Goal: Task Accomplishment & Management: Manage account settings

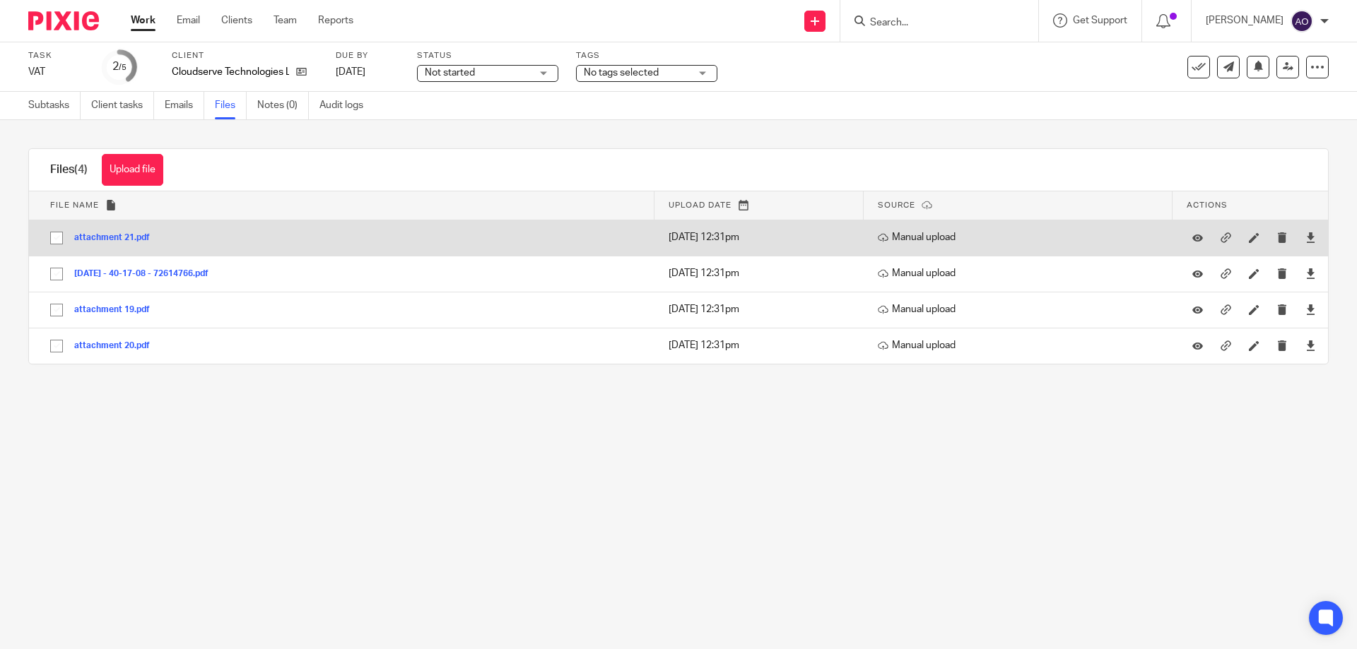
click at [52, 234] on input "checkbox" at bounding box center [56, 238] width 27 height 27
checkbox input "true"
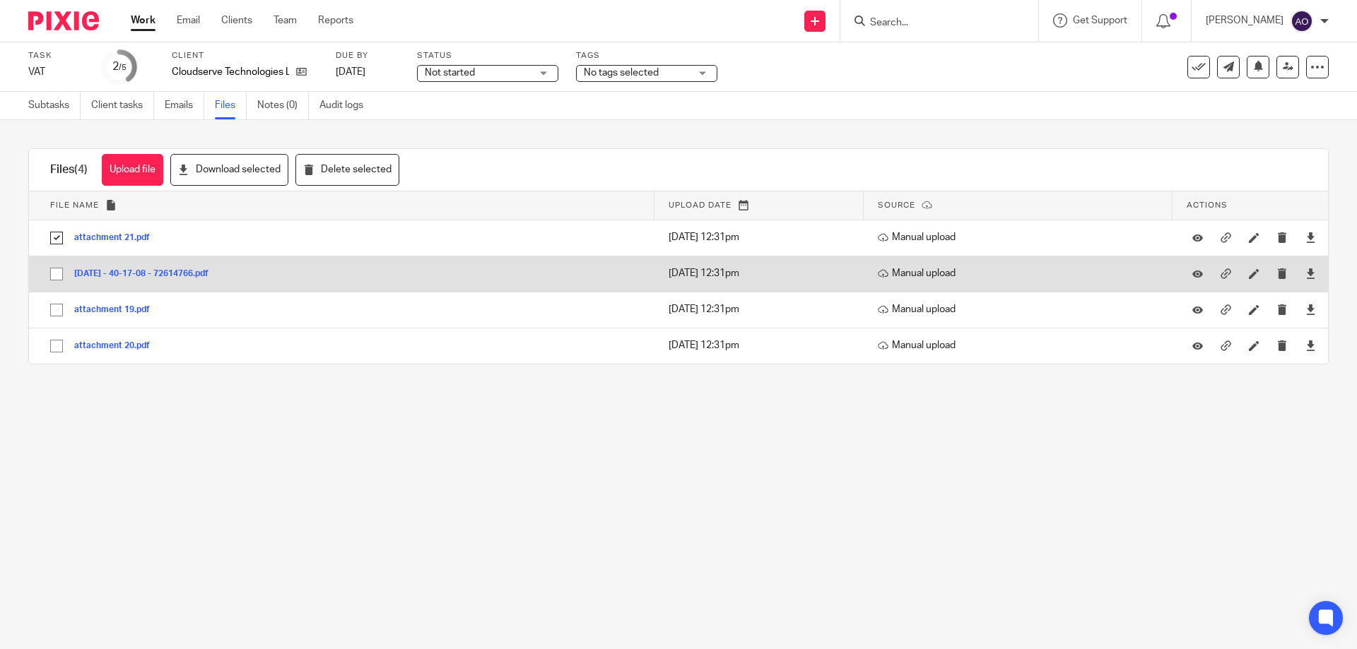
click at [57, 271] on input "checkbox" at bounding box center [56, 274] width 27 height 27
checkbox input "true"
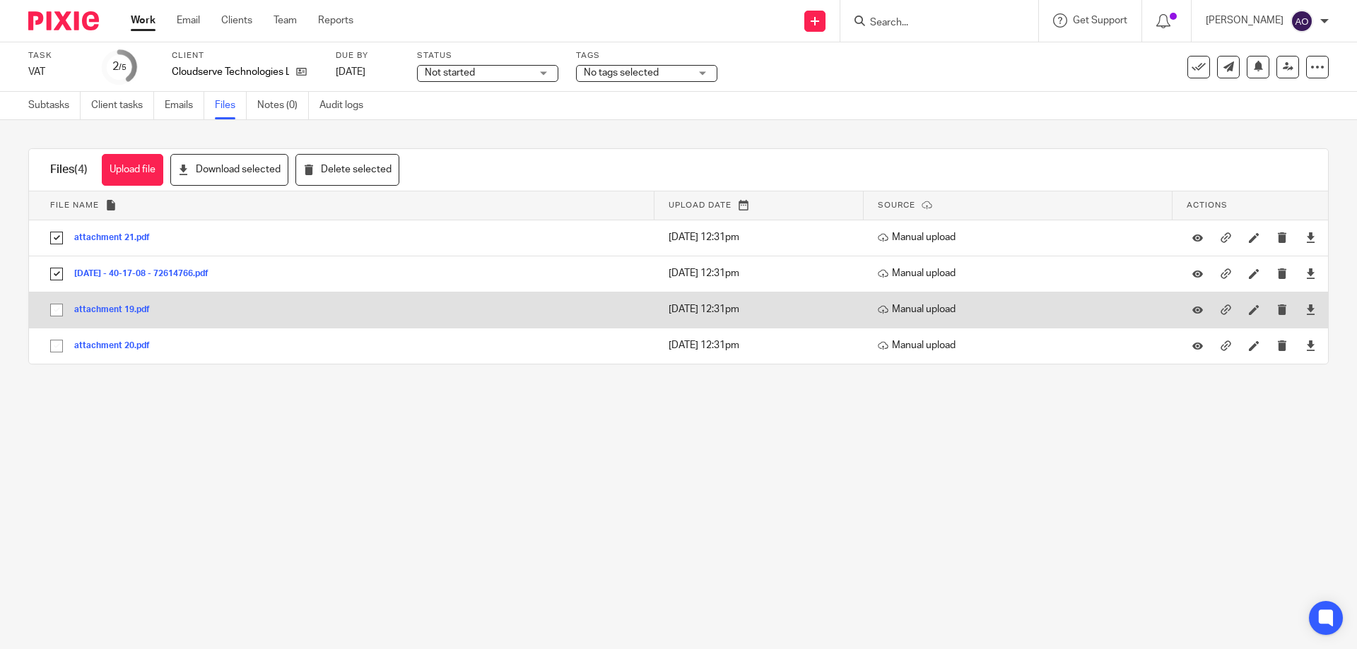
click at [57, 311] on input "checkbox" at bounding box center [56, 310] width 27 height 27
checkbox input "true"
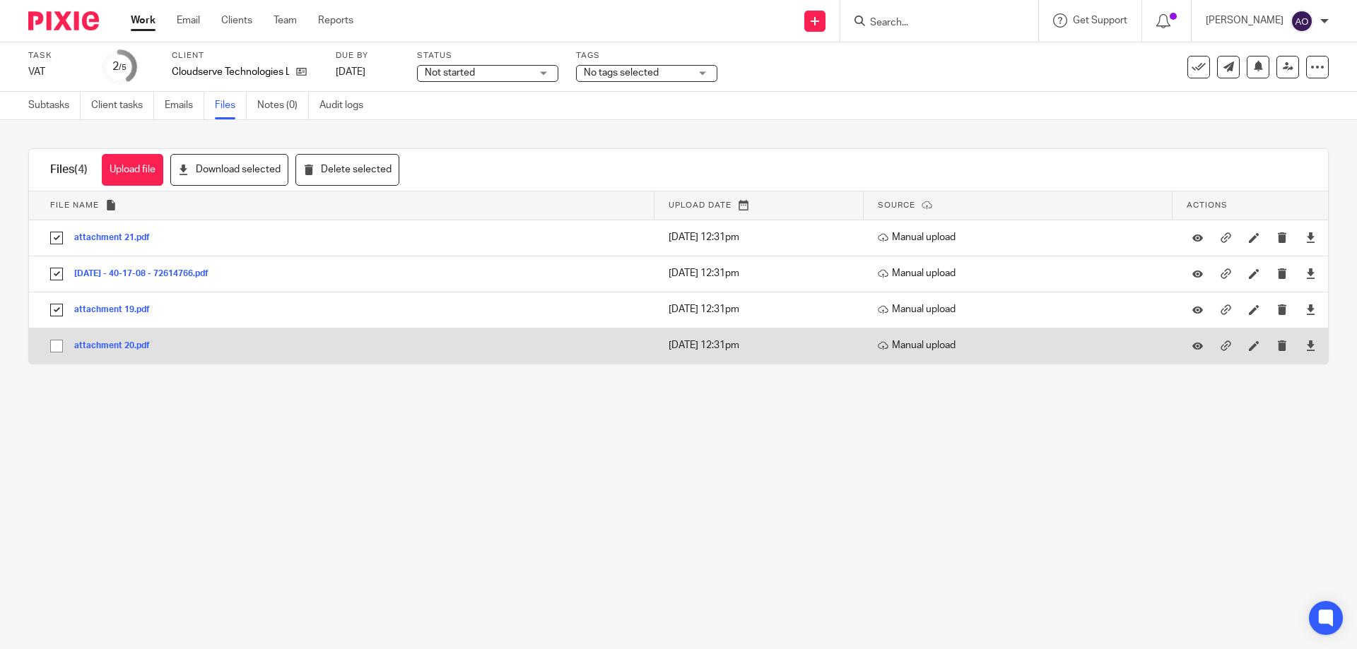
click at [53, 341] on input "checkbox" at bounding box center [56, 346] width 27 height 27
checkbox input "true"
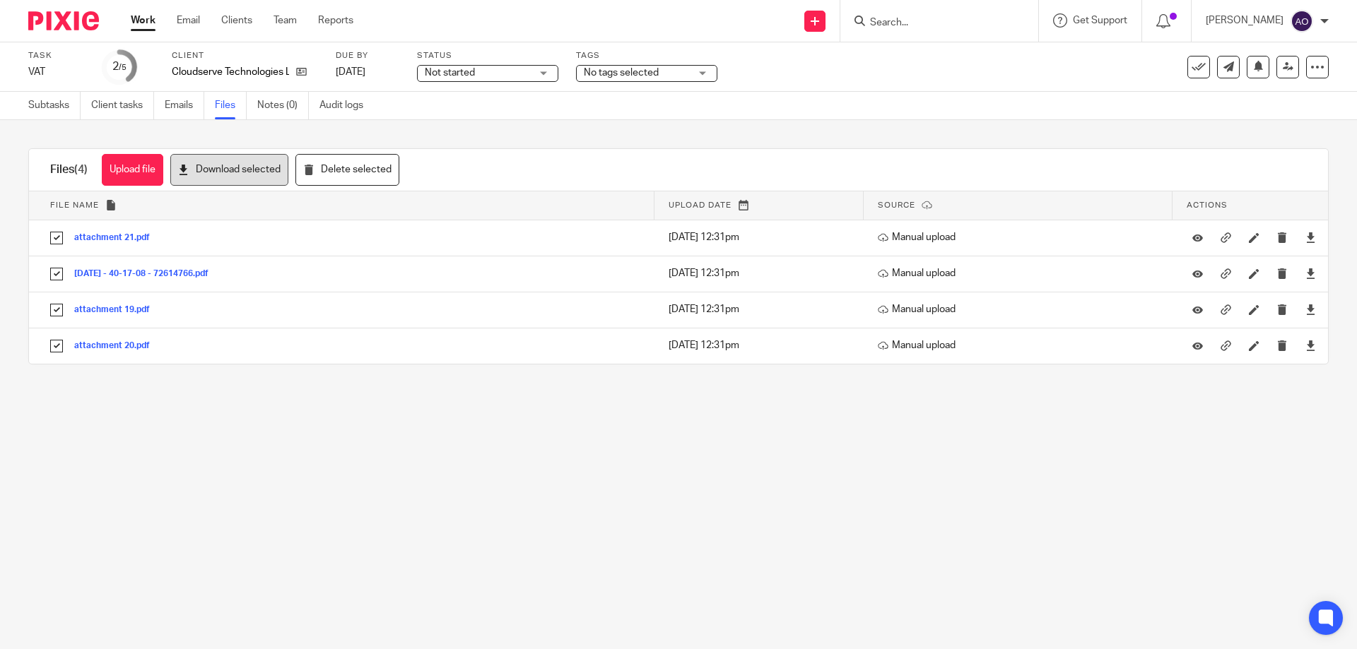
click at [257, 172] on button "Download selected" at bounding box center [229, 170] width 118 height 32
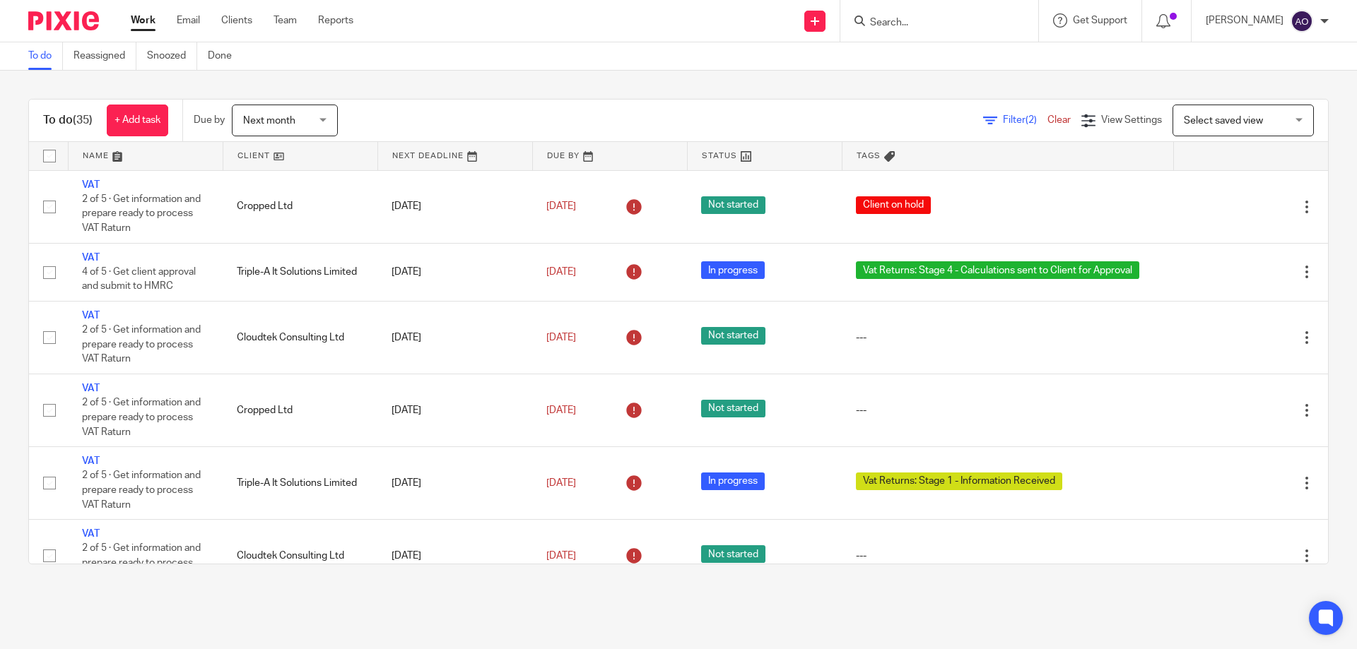
click at [269, 158] on link at bounding box center [300, 156] width 154 height 28
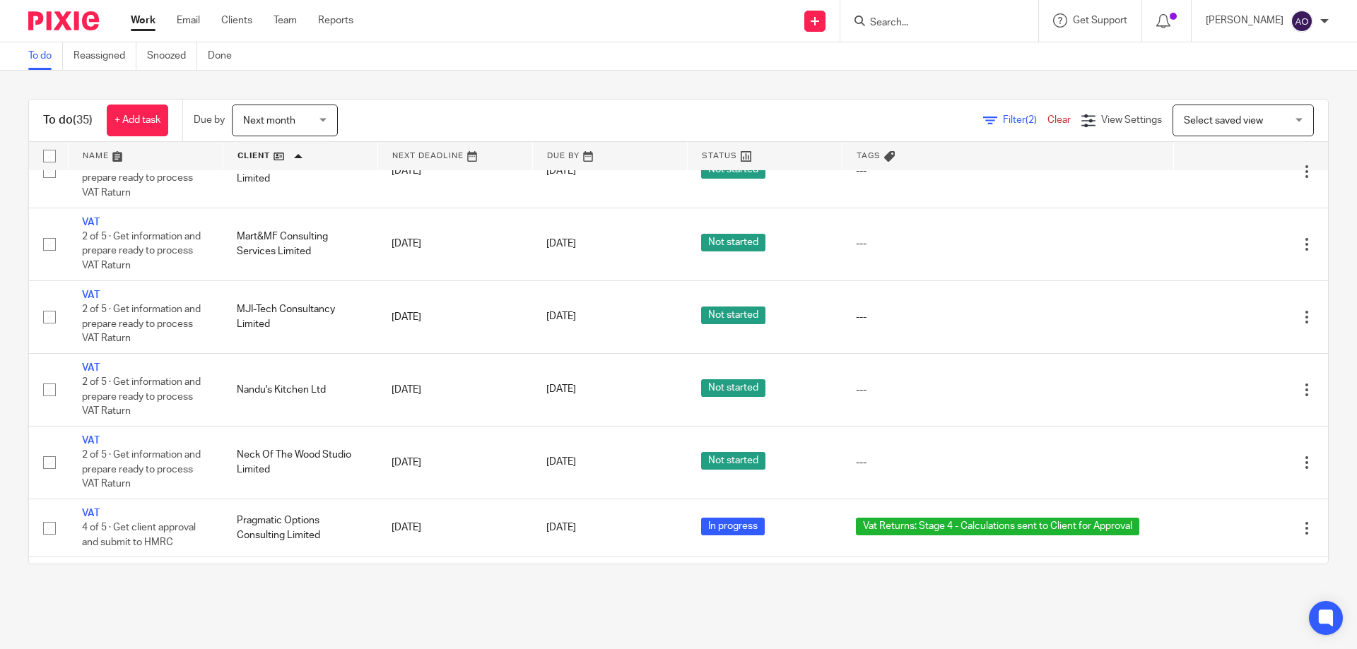
scroll to position [1272, 0]
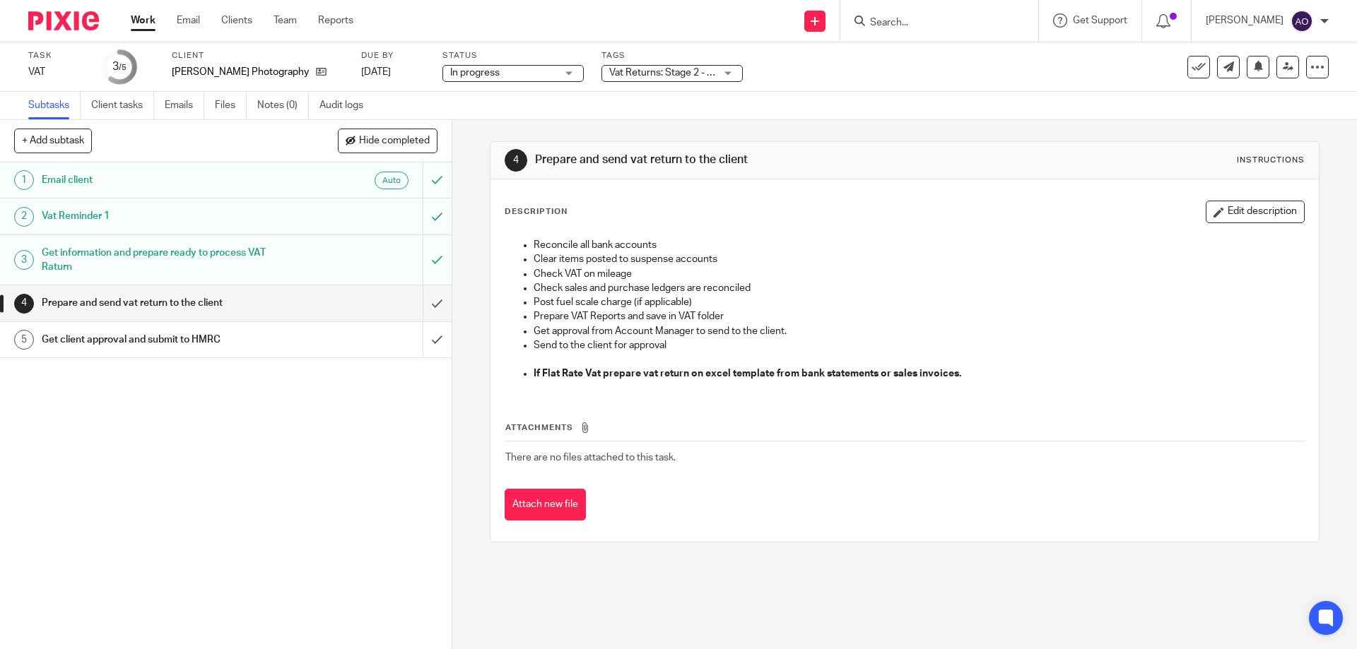
click at [709, 71] on div "Vat Returns: Stage 2 - Calculations in Progress + 1" at bounding box center [671, 73] width 141 height 17
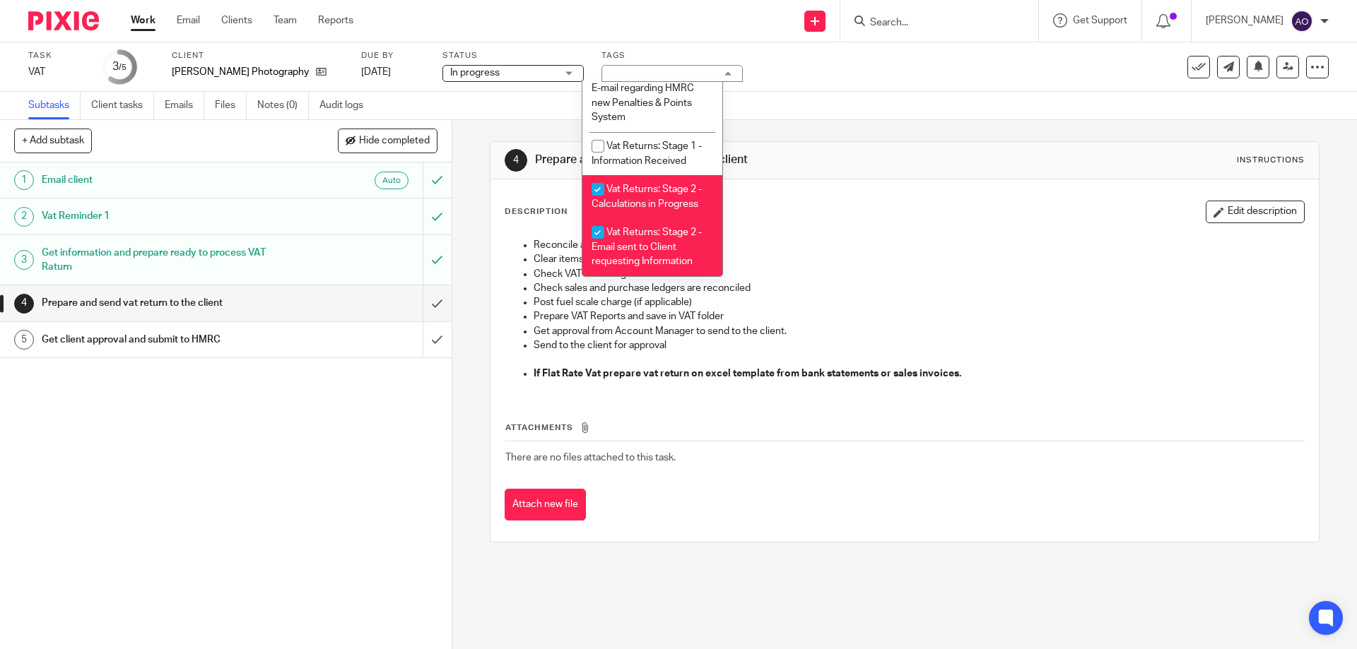
scroll to position [804, 0]
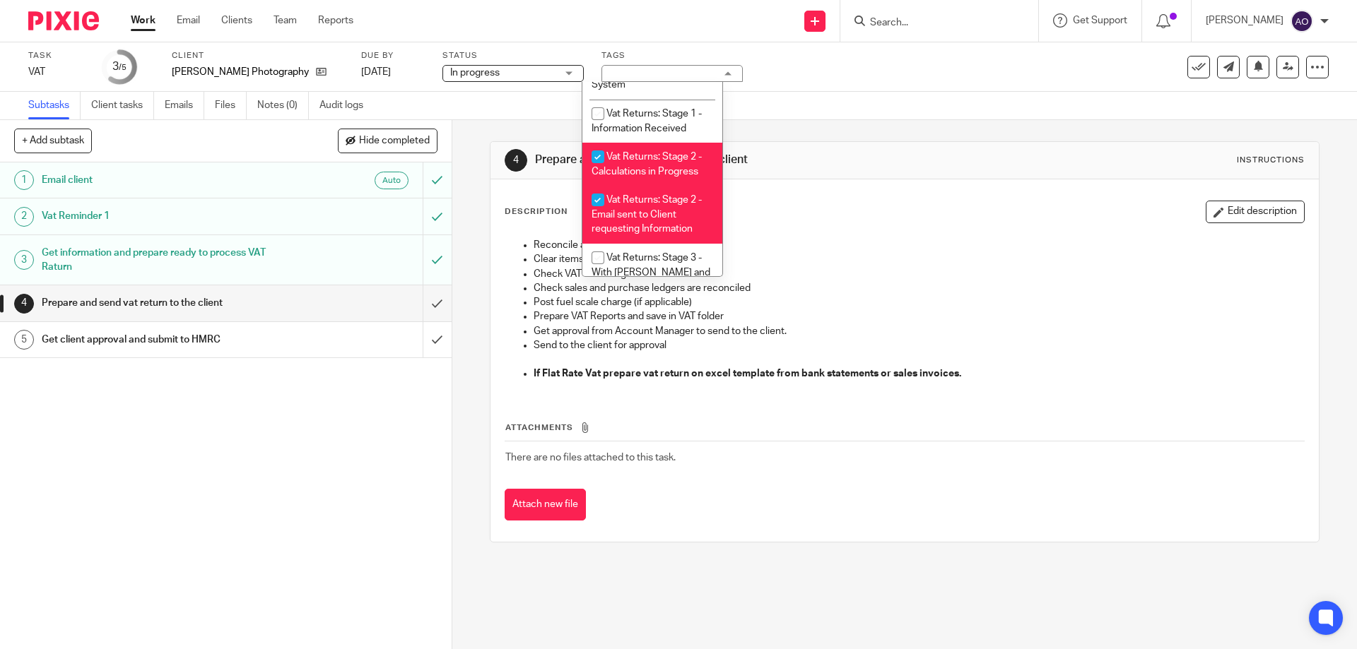
click at [595, 143] on input "checkbox" at bounding box center [597, 156] width 27 height 27
checkbox input "false"
click at [592, 198] on input "checkbox" at bounding box center [597, 200] width 27 height 27
checkbox input "false"
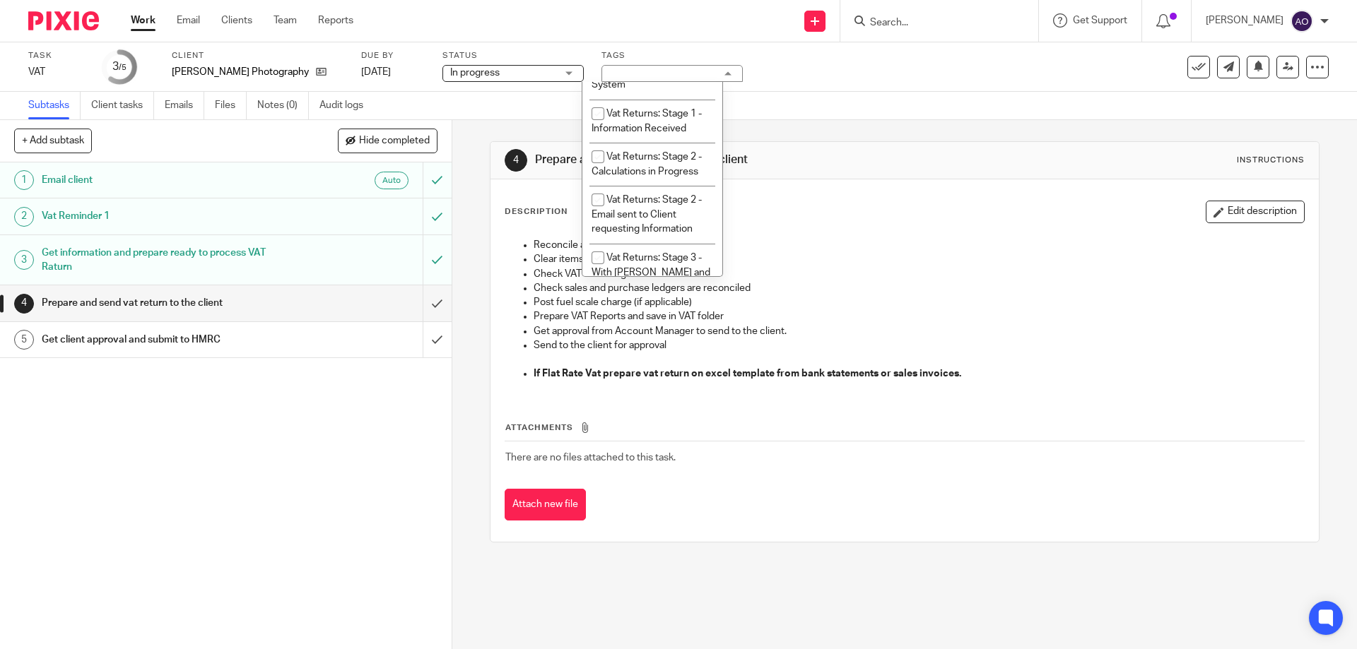
scroll to position [875, 0]
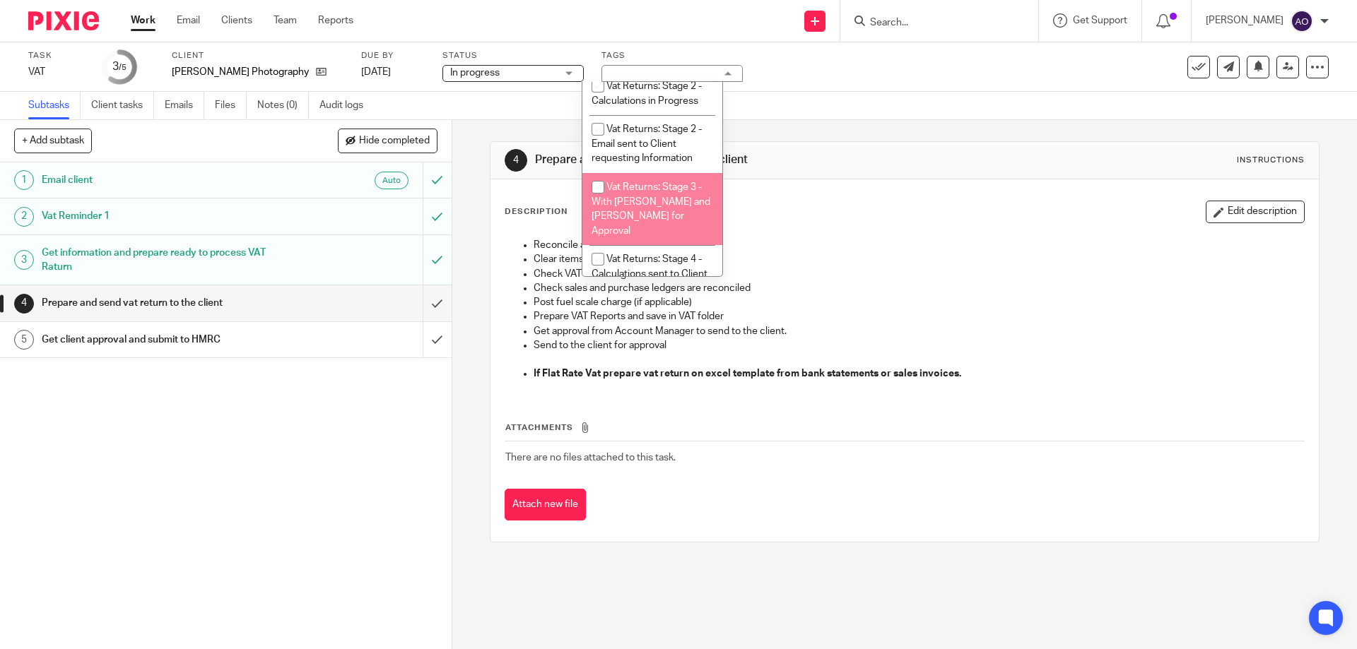
click at [595, 187] on input "checkbox" at bounding box center [597, 187] width 27 height 27
checkbox input "true"
click at [352, 423] on div "1 Email client Auto 2 Vat Reminder 1 3 Get information and prepare ready to pro…" at bounding box center [226, 406] width 452 height 487
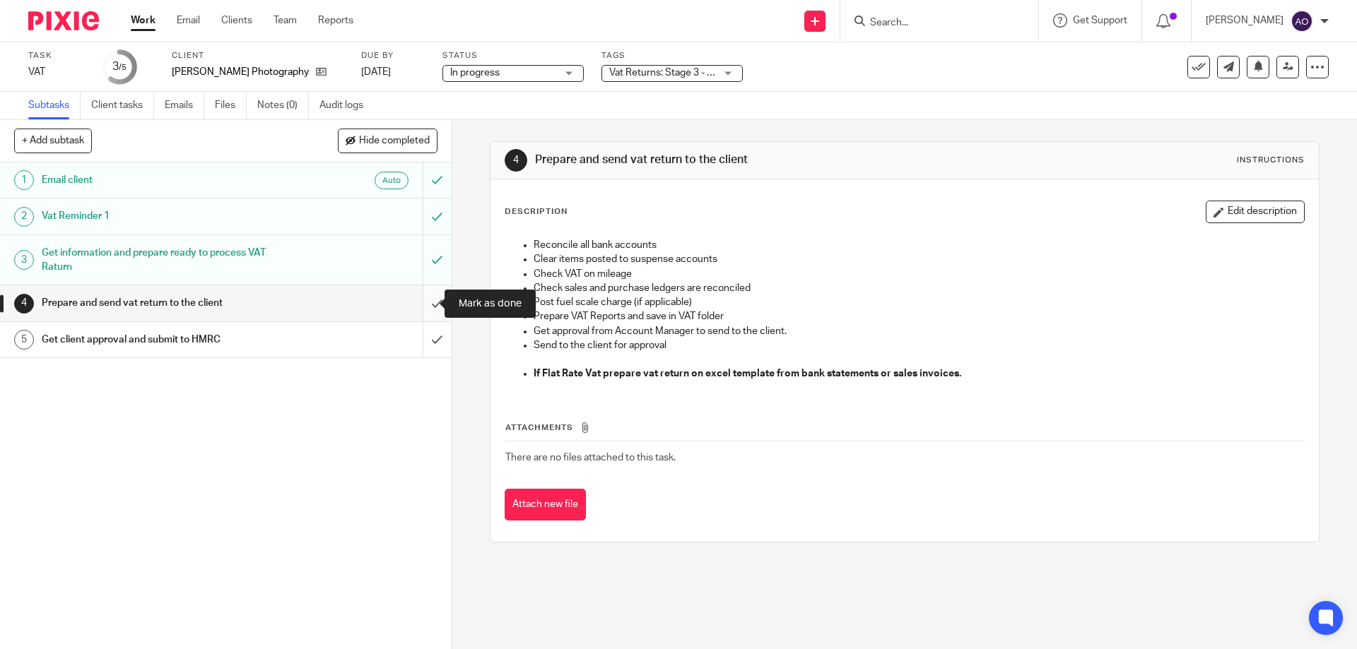
click at [418, 300] on input "submit" at bounding box center [226, 302] width 452 height 35
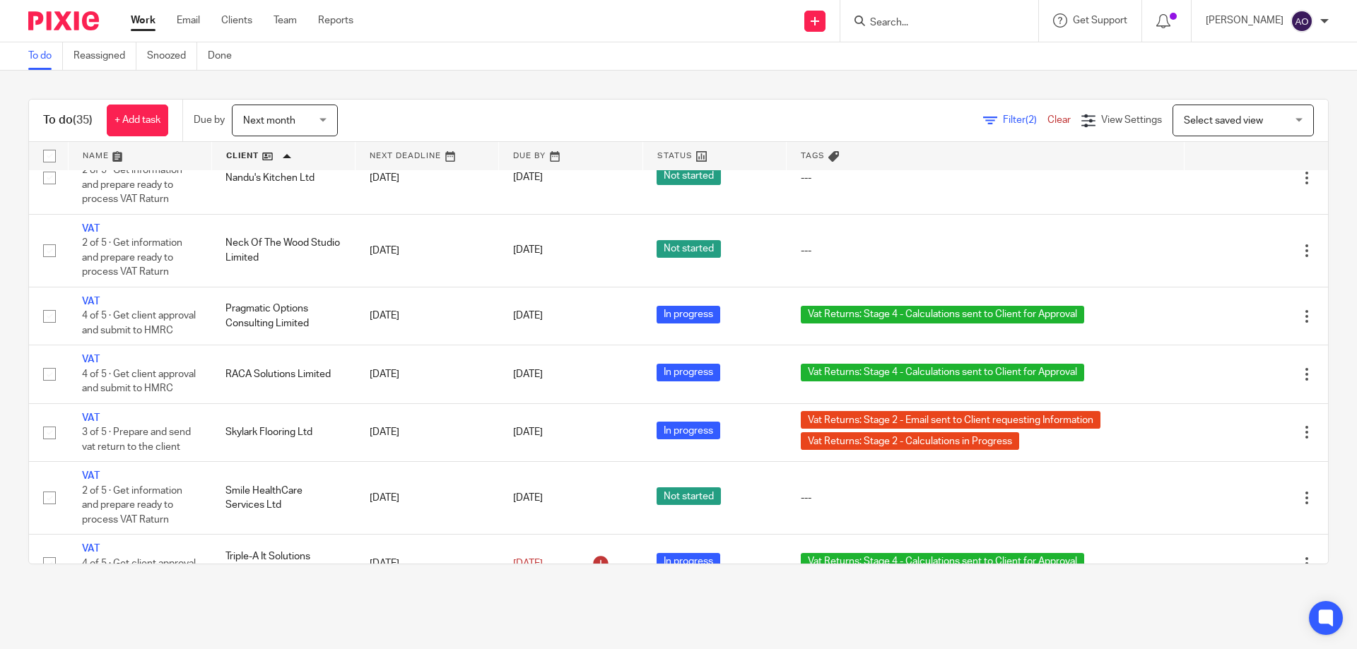
scroll to position [2016, 0]
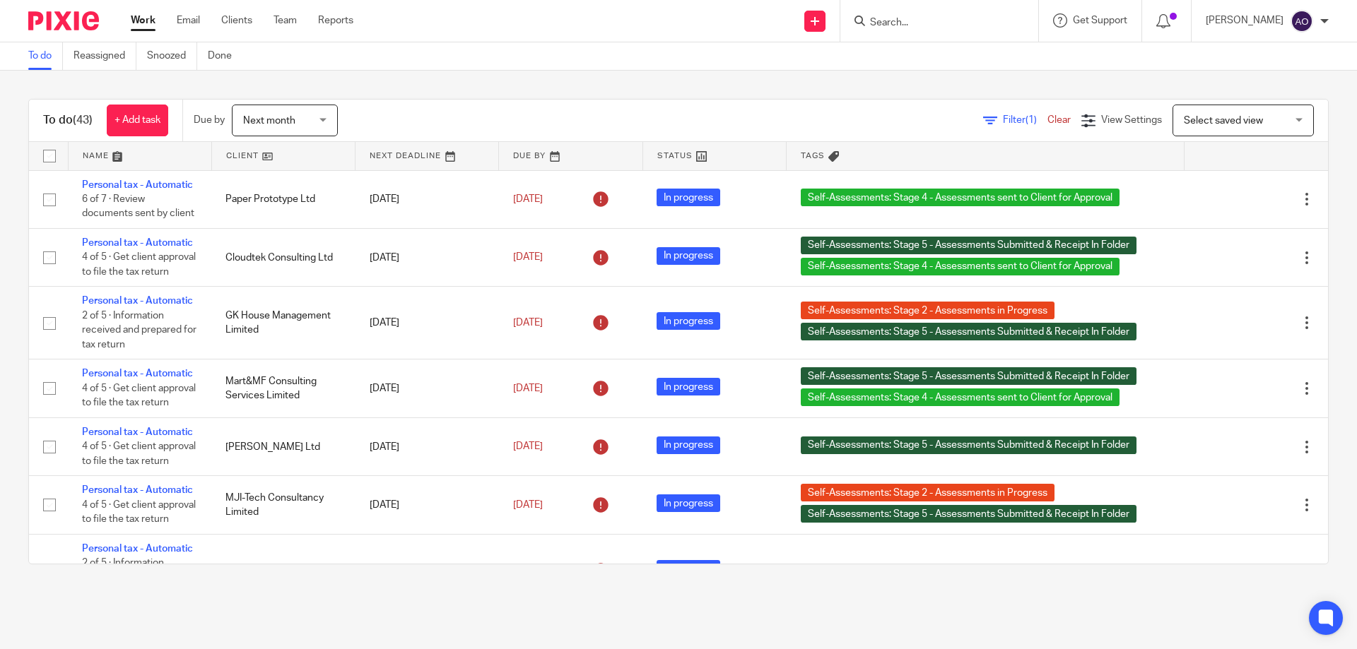
click at [1003, 120] on span "Filter (1)" at bounding box center [1025, 120] width 45 height 10
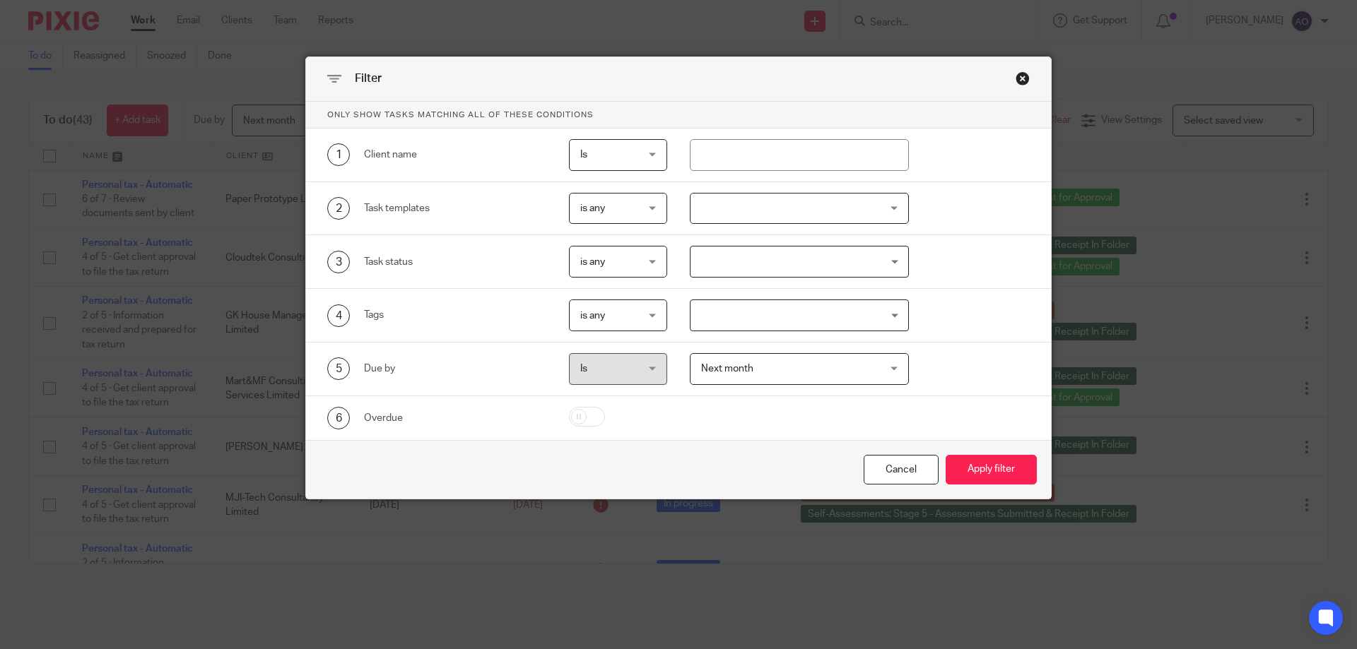
click at [891, 204] on div at bounding box center [800, 209] width 220 height 32
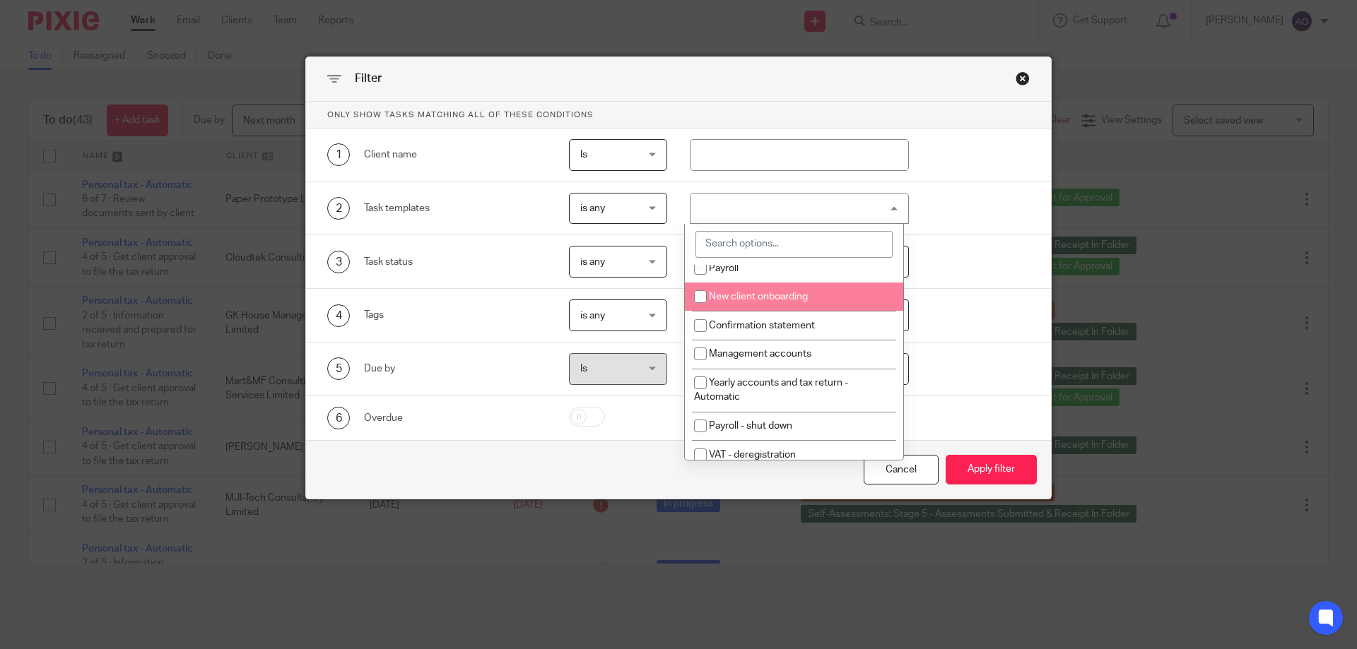
scroll to position [141, 0]
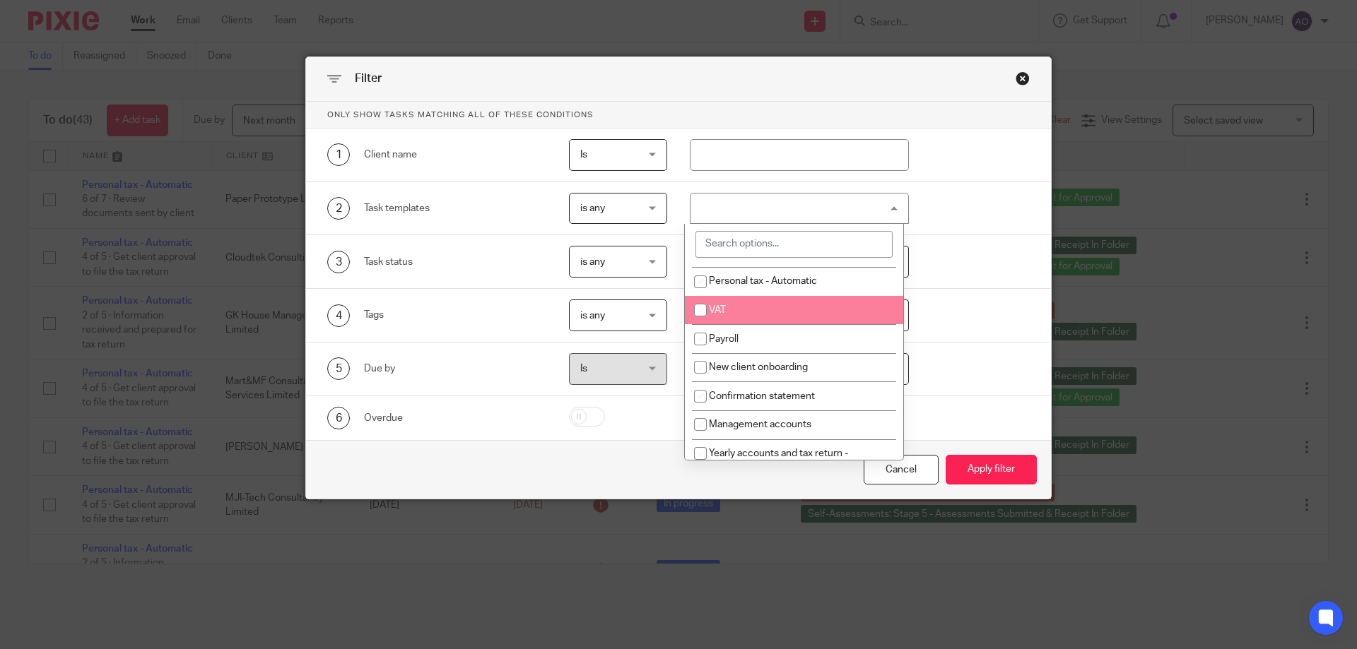
click at [755, 306] on li "VAT" at bounding box center [794, 310] width 218 height 29
checkbox input "true"
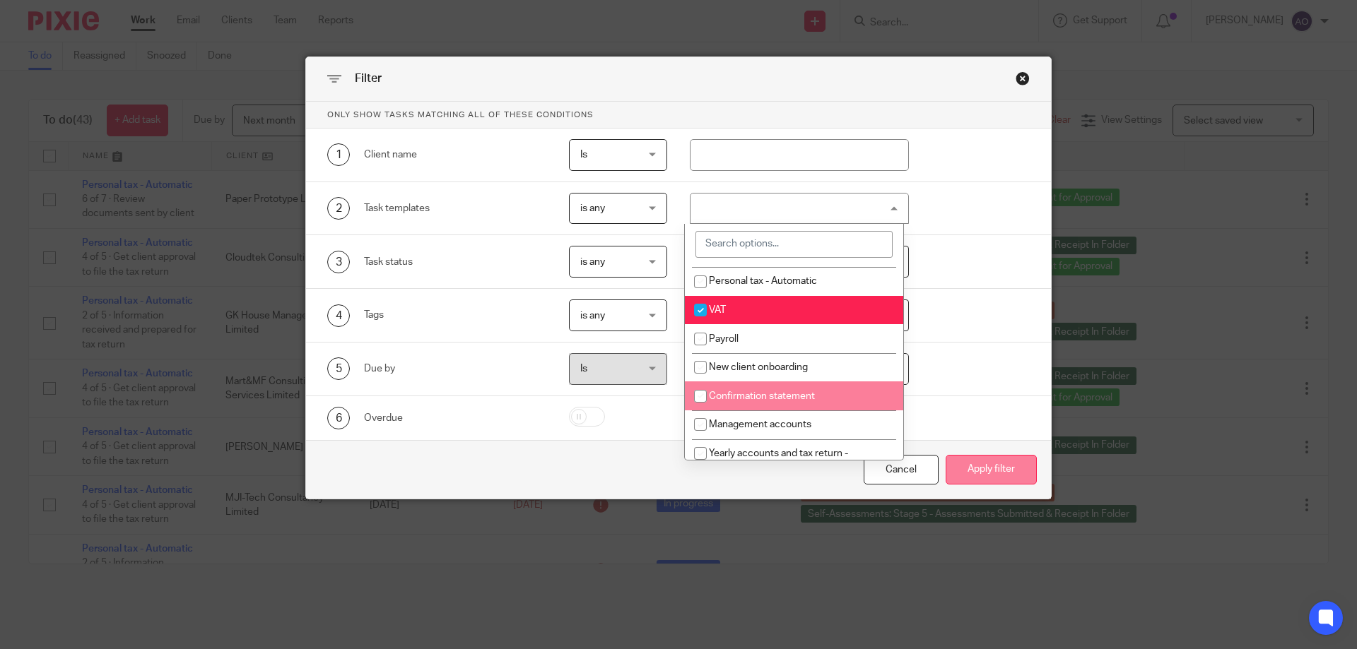
click at [972, 456] on button "Apply filter" at bounding box center [991, 470] width 91 height 30
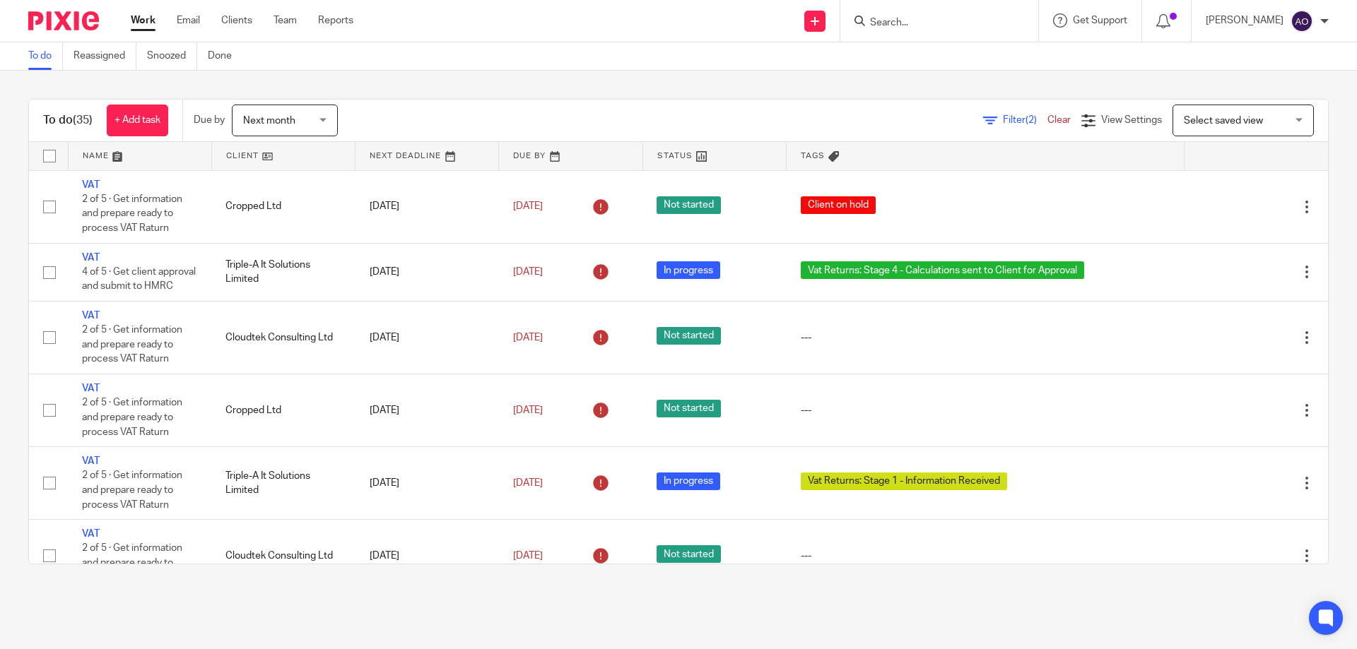
click at [272, 156] on link at bounding box center [283, 156] width 143 height 28
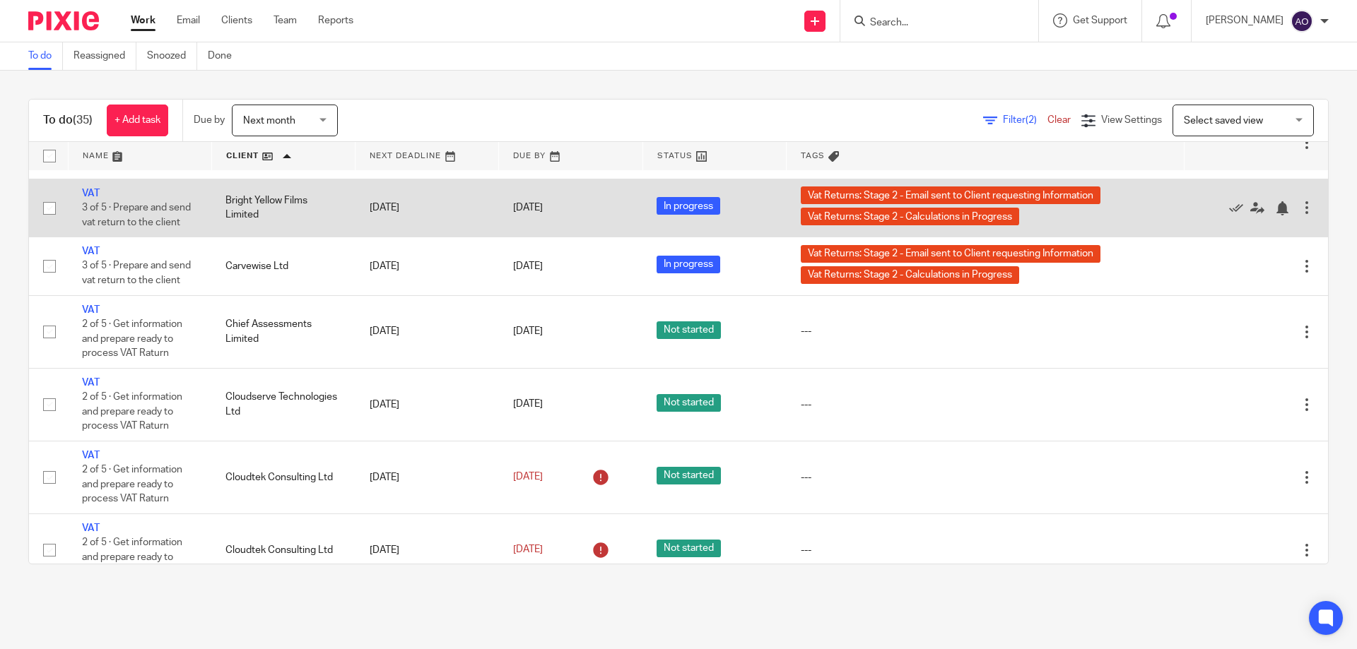
scroll to position [353, 0]
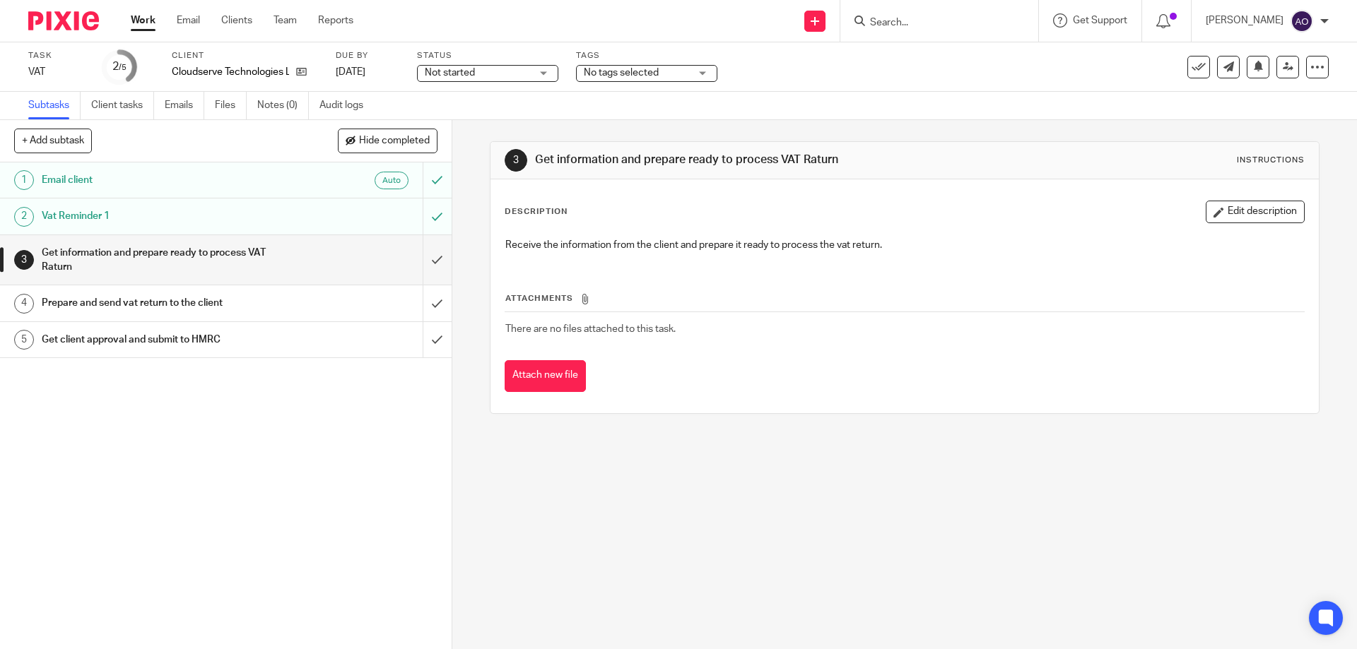
click at [546, 69] on div "Not started Not started" at bounding box center [487, 73] width 141 height 17
click at [484, 122] on li "In progress" at bounding box center [488, 124] width 140 height 29
click at [702, 71] on div "No tags selected" at bounding box center [646, 73] width 141 height 17
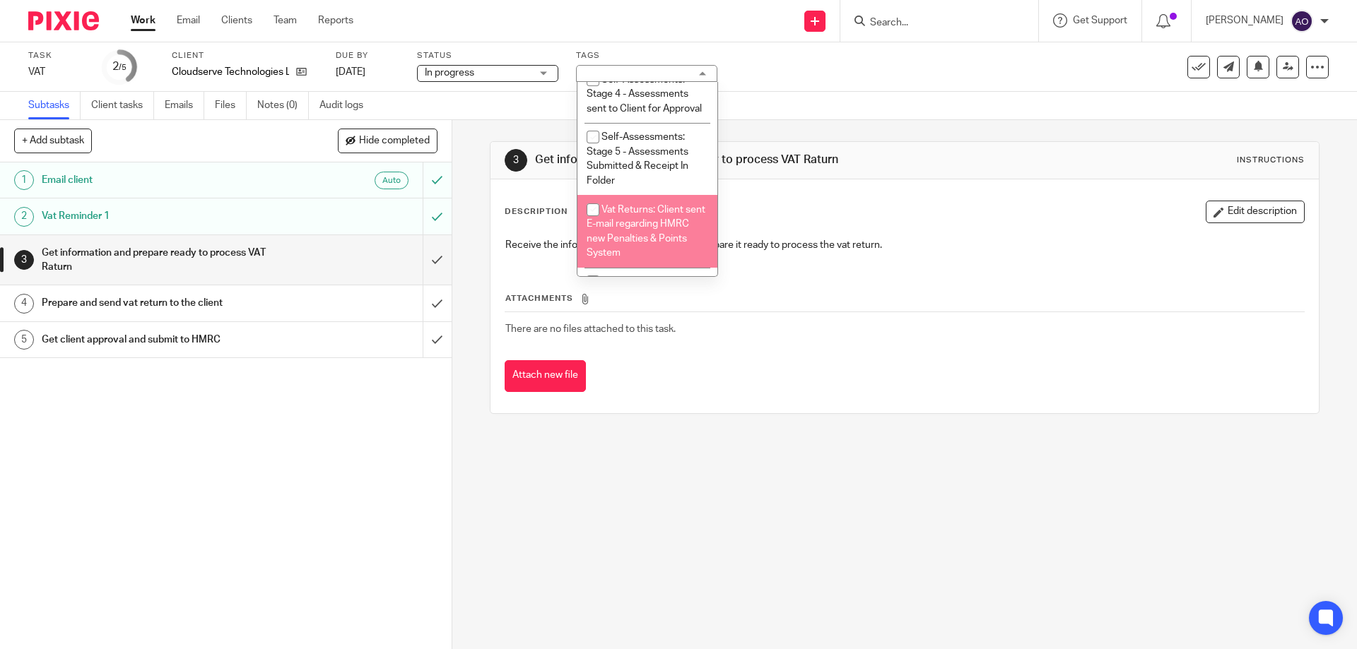
scroll to position [848, 0]
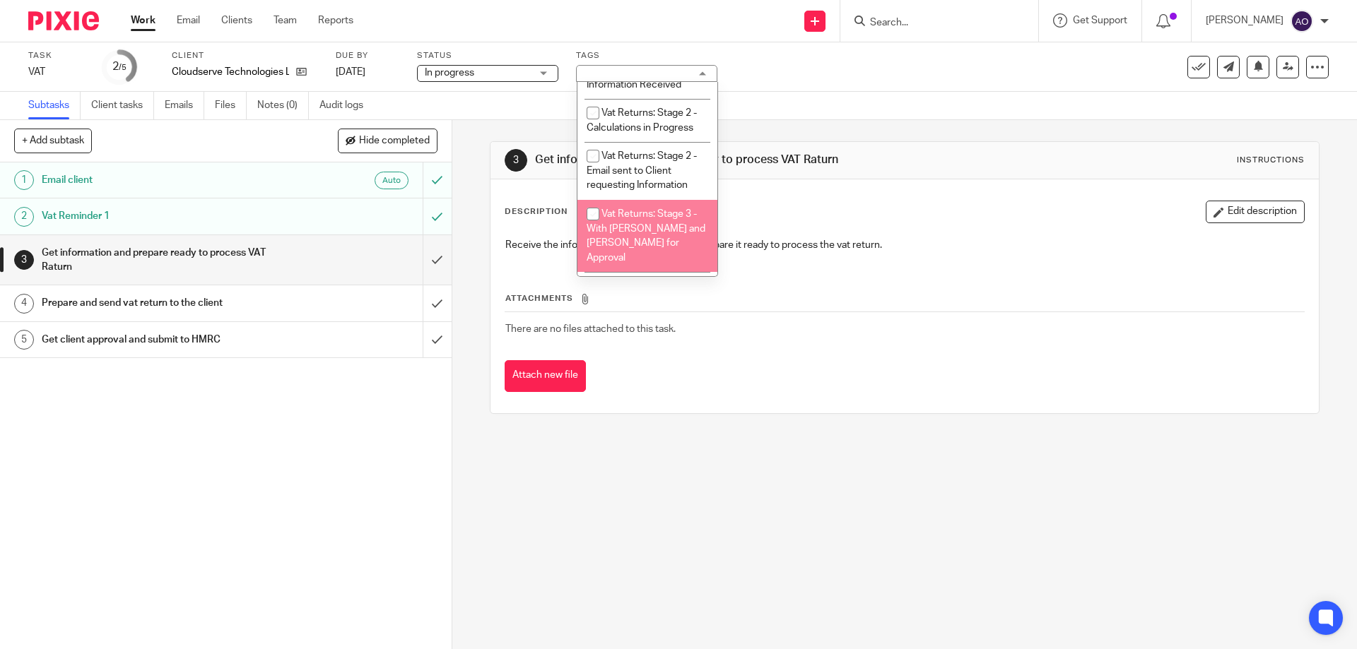
click at [591, 215] on input "checkbox" at bounding box center [592, 214] width 27 height 27
checkbox input "true"
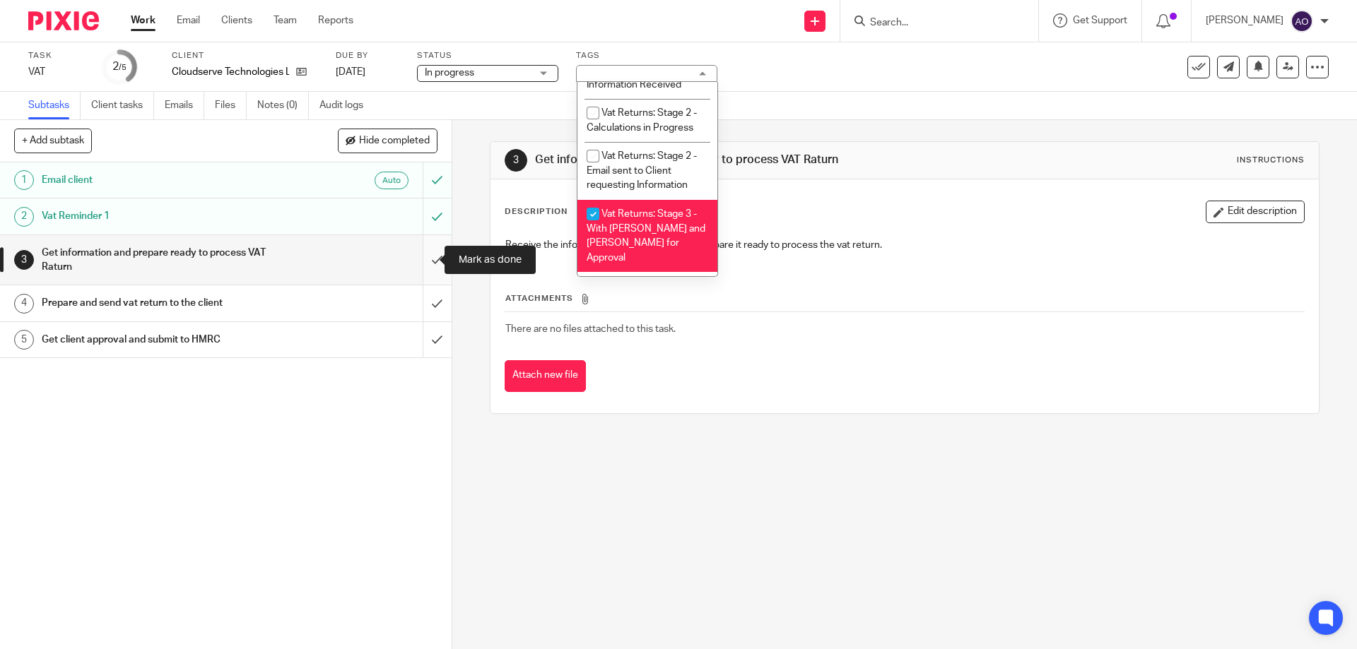
click at [416, 257] on input "submit" at bounding box center [226, 260] width 452 height 50
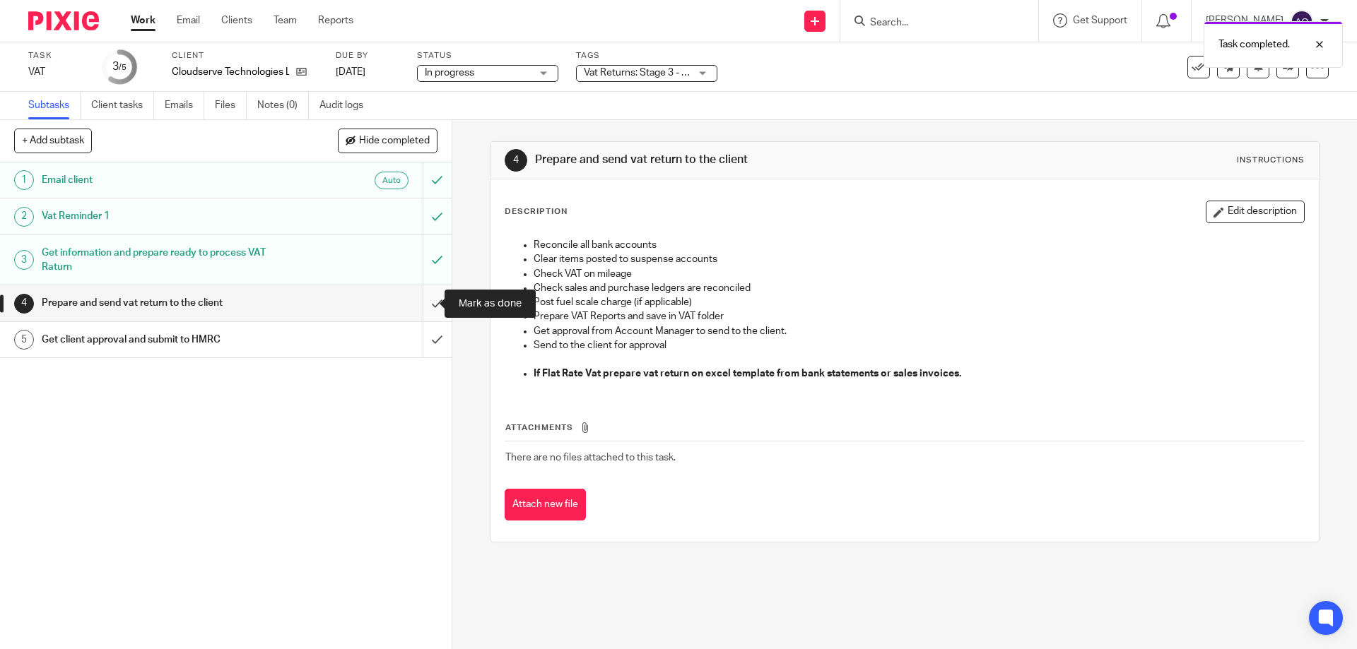
click at [423, 298] on input "submit" at bounding box center [226, 302] width 452 height 35
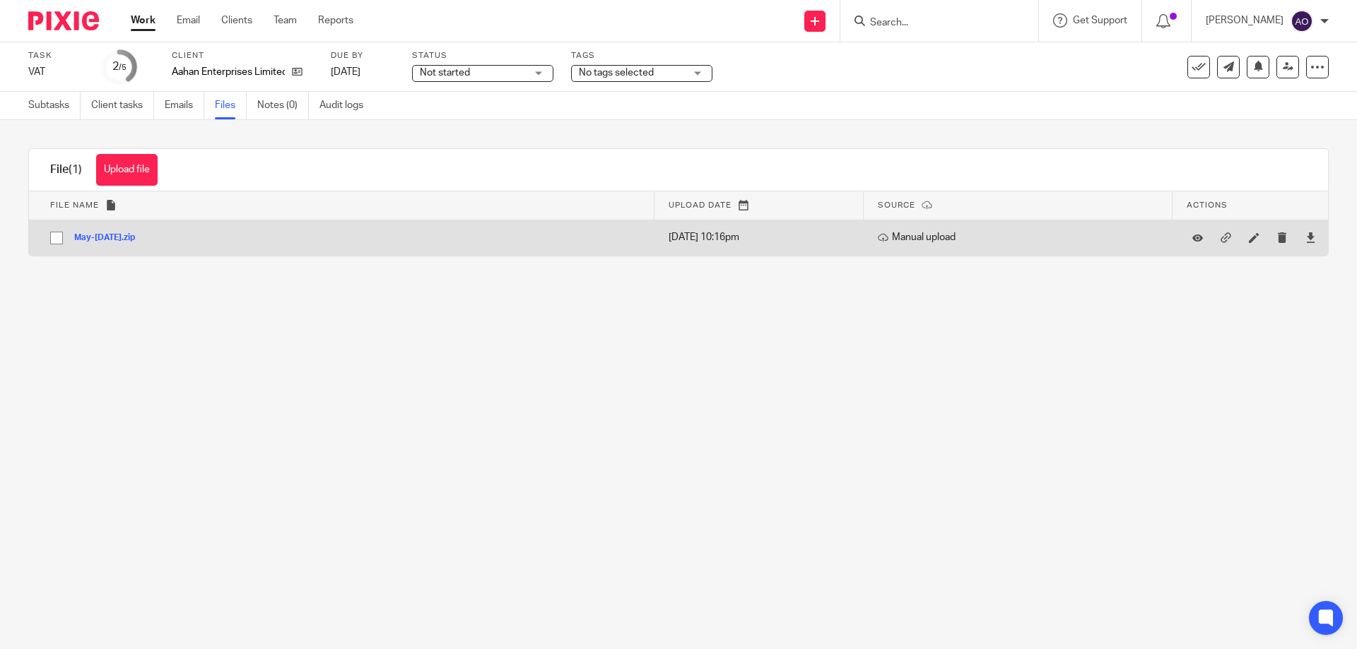
click at [57, 237] on input "checkbox" at bounding box center [56, 238] width 27 height 27
checkbox input "true"
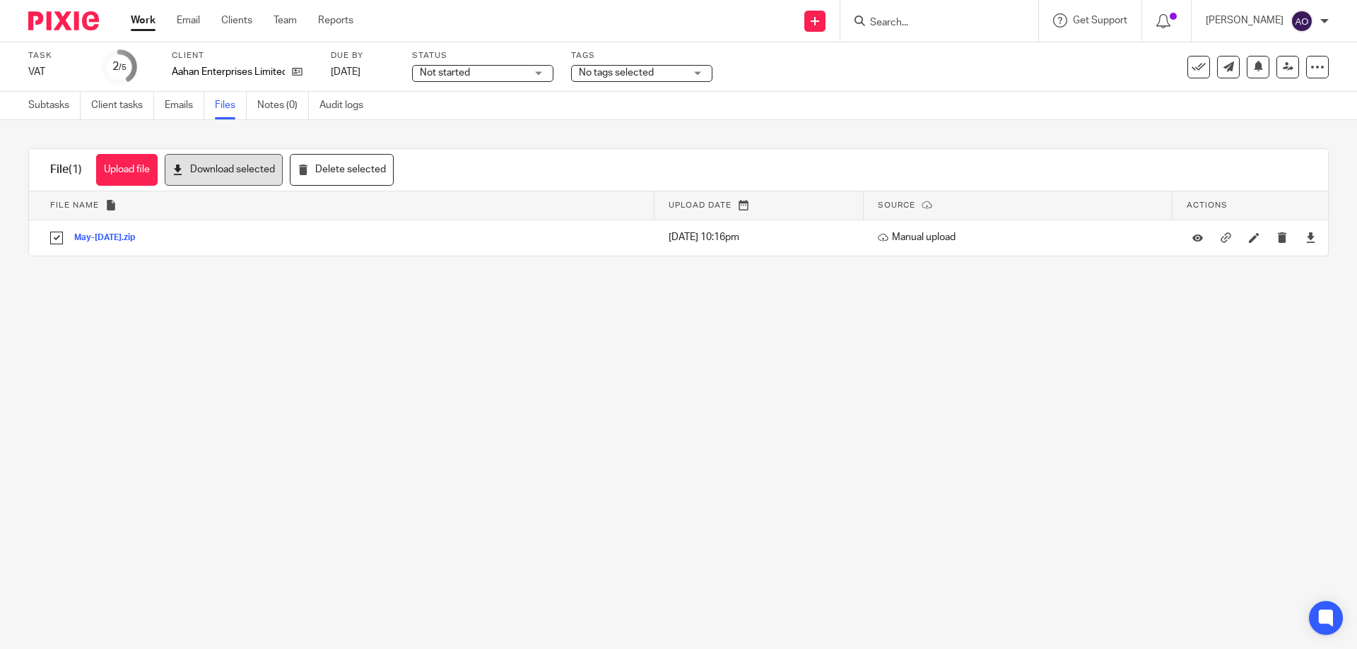
click at [230, 168] on button "Download selected" at bounding box center [224, 170] width 118 height 32
